Goal: Transaction & Acquisition: Purchase product/service

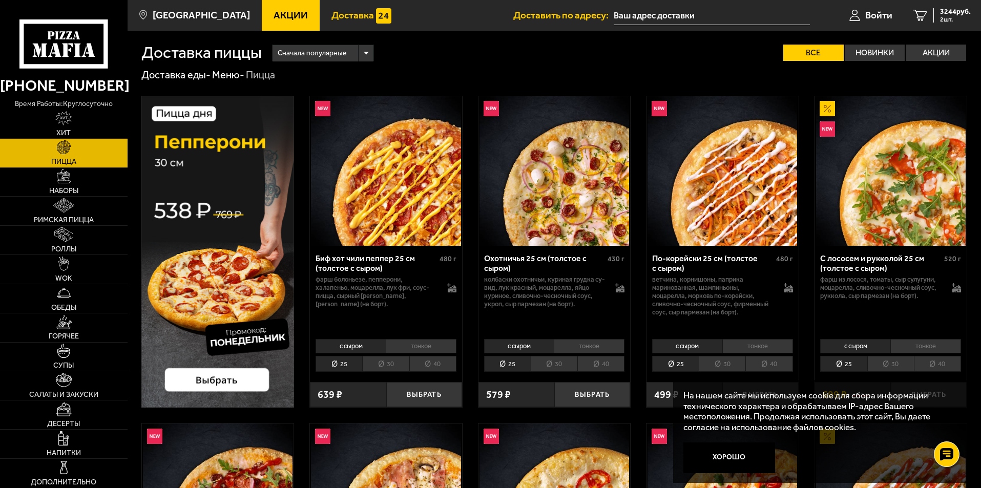
click at [335, 3] on link "Доставка" at bounding box center [362, 15] width 84 height 31
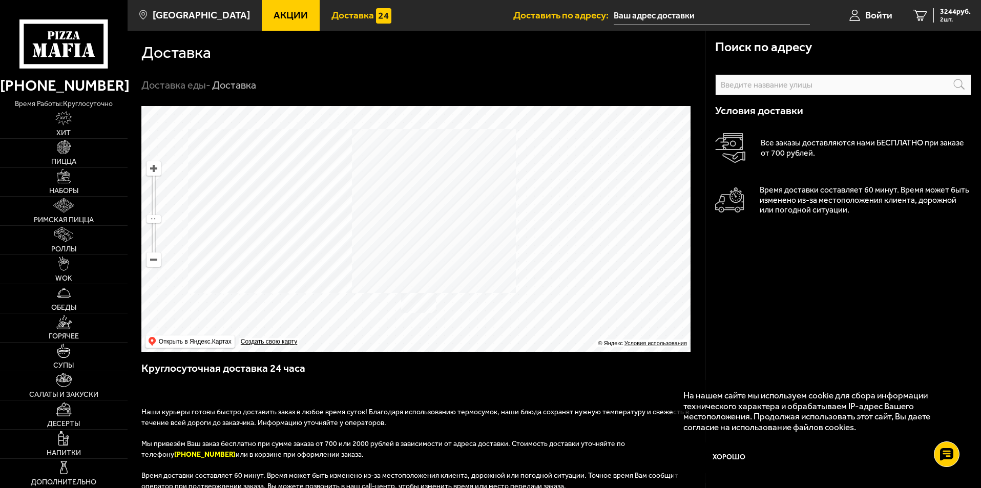
click at [749, 93] on div "Информация по адресу Условия доставки Все заказы доставляются нами БЕСПЛАТНО пр…" at bounding box center [843, 160] width 256 height 193
click at [753, 84] on input "text" at bounding box center [843, 84] width 256 height 21
paste input "Мурино, [STREET_ADDRESS]"
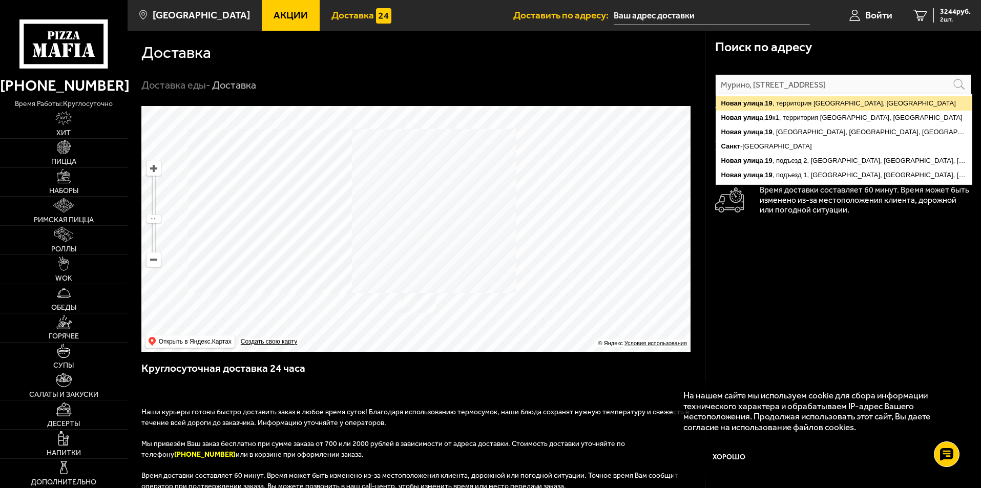
click at [781, 106] on ymaps "[STREET_ADDRESS]" at bounding box center [844, 103] width 256 height 14
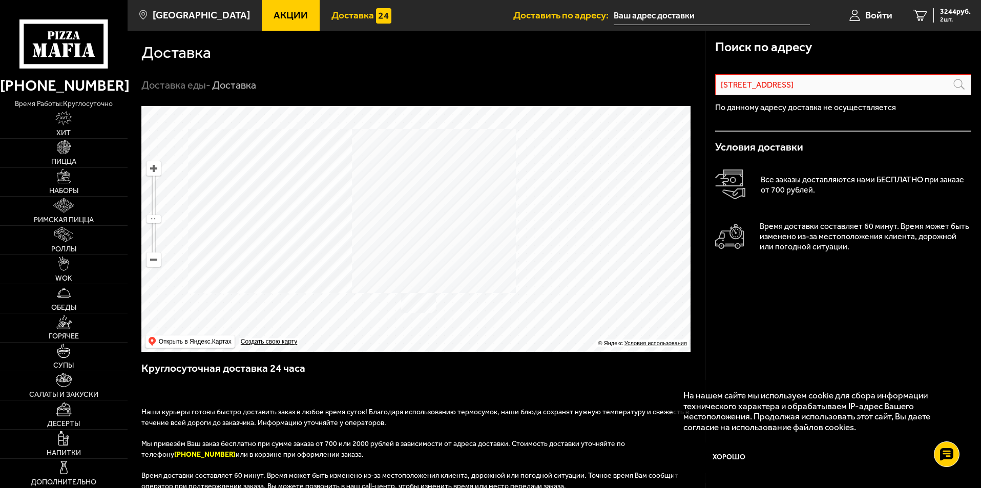
drag, startPoint x: 882, startPoint y: 82, endPoint x: 550, endPoint y: 90, distance: 332.7
click at [550, 90] on section "Доставка Доставка еды - Доставка Поиск по адресу Информация по адресу Условия д…" at bounding box center [555, 370] width 854 height 679
paste input "Мурино, [GEOGRAPHIC_DATA]"
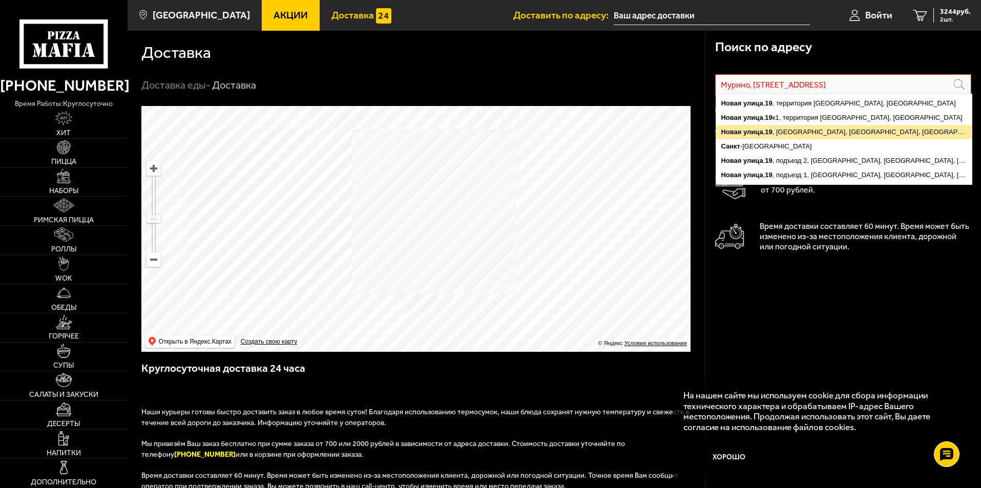
click at [890, 133] on ymaps "[STREET_ADDRESS]" at bounding box center [844, 132] width 256 height 14
type input "[STREET_ADDRESS]"
